Goal: Information Seeking & Learning: Learn about a topic

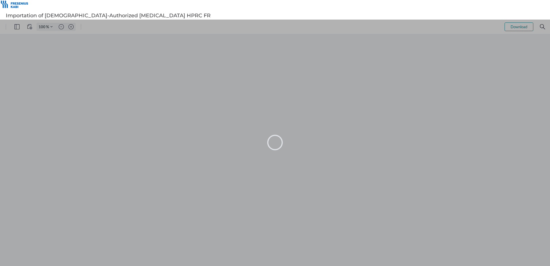
type input "101"
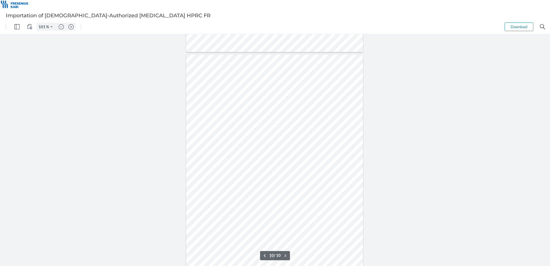
scroll to position [2080, 0]
type input "9"
drag, startPoint x: 259, startPoint y: 187, endPoint x: 248, endPoint y: 192, distance: 12.4
click at [246, 189] on div at bounding box center [274, 150] width 177 height 229
